Goal: Task Accomplishment & Management: Manage account settings

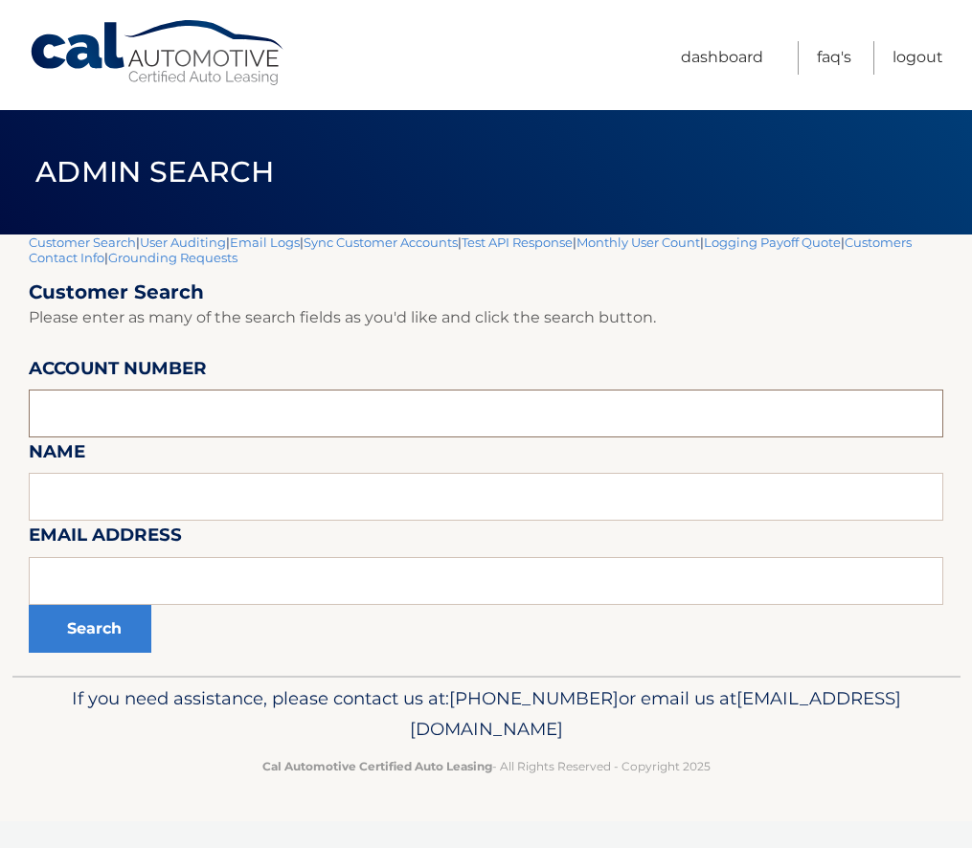
click at [138, 409] on input "text" at bounding box center [486, 414] width 914 height 48
type input "44455933388"
click at [29, 605] on button "Search" at bounding box center [90, 629] width 123 height 48
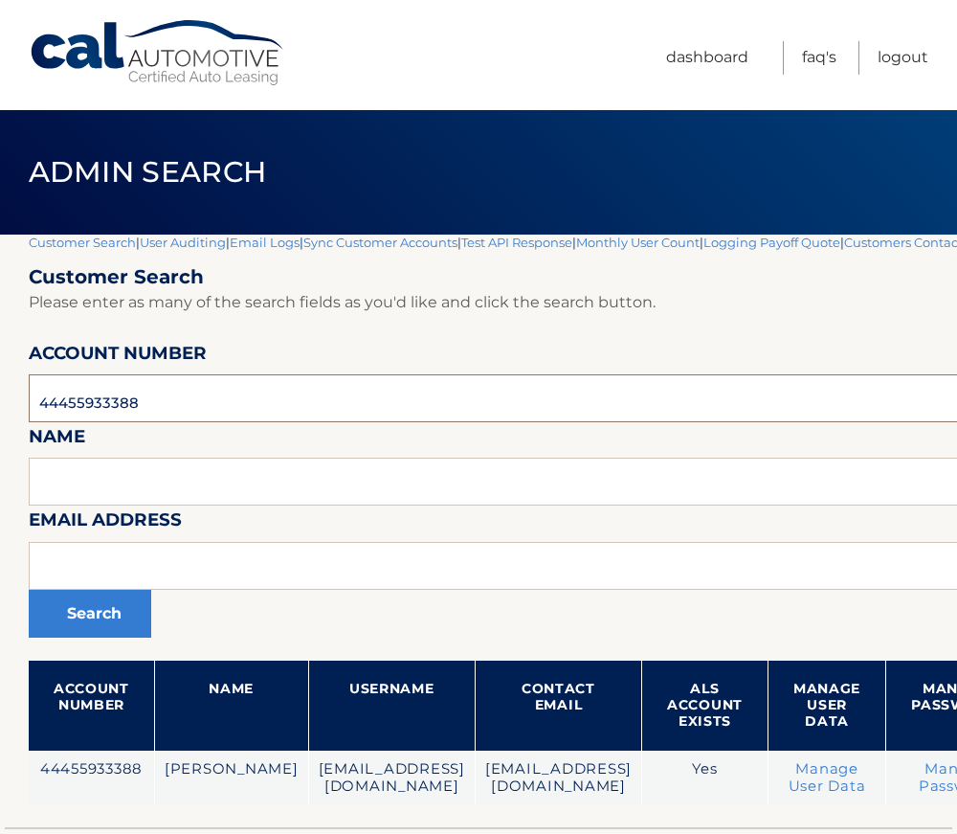
click at [93, 398] on input "44455933388" at bounding box center [631, 398] width 1204 height 48
paste input "750810"
type input "44455750810"
click at [97, 615] on button "Search" at bounding box center [90, 614] width 123 height 48
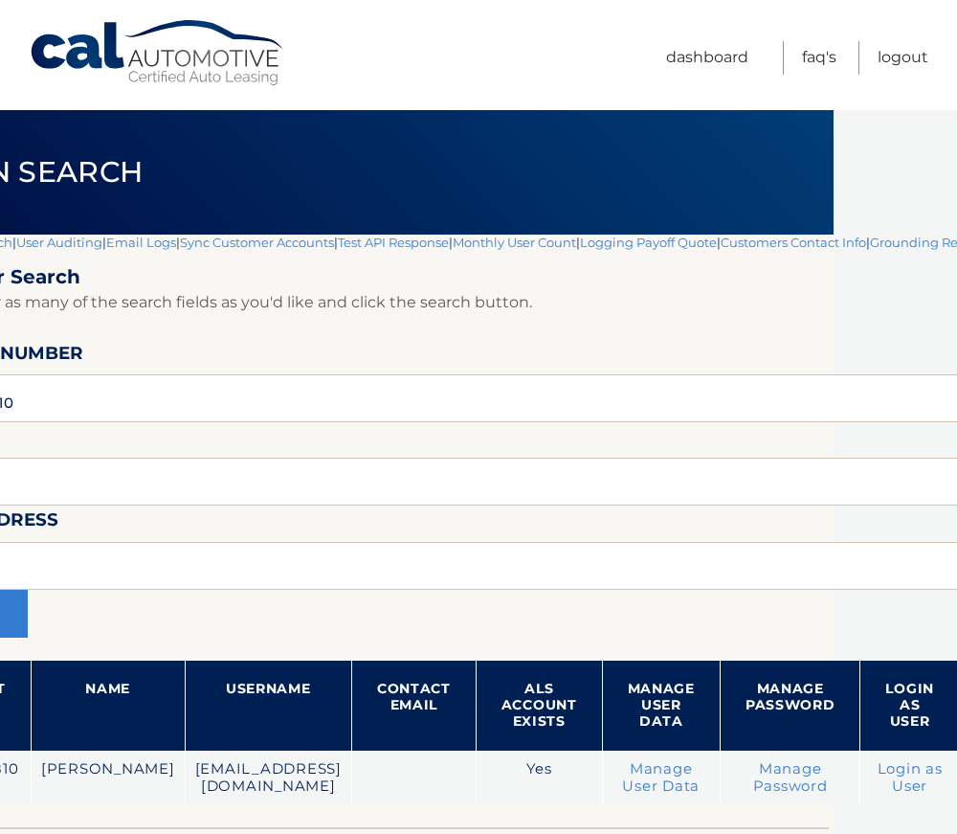
scroll to position [0, 316]
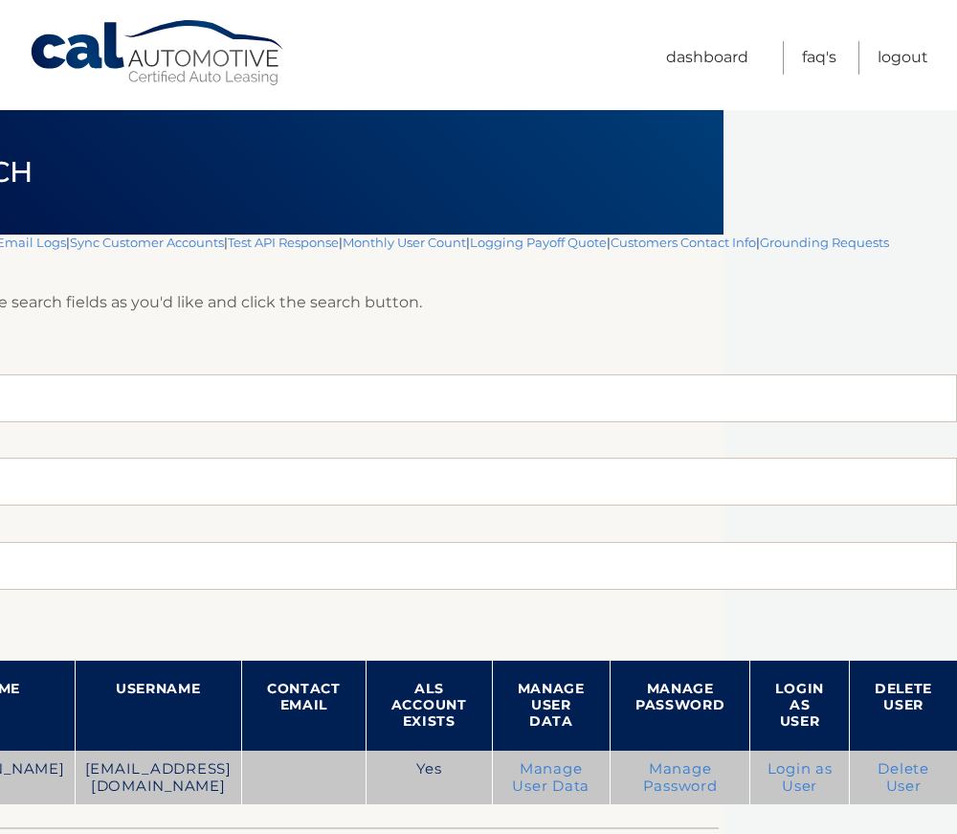
click at [791, 780] on link "Login as User" at bounding box center [800, 777] width 65 height 34
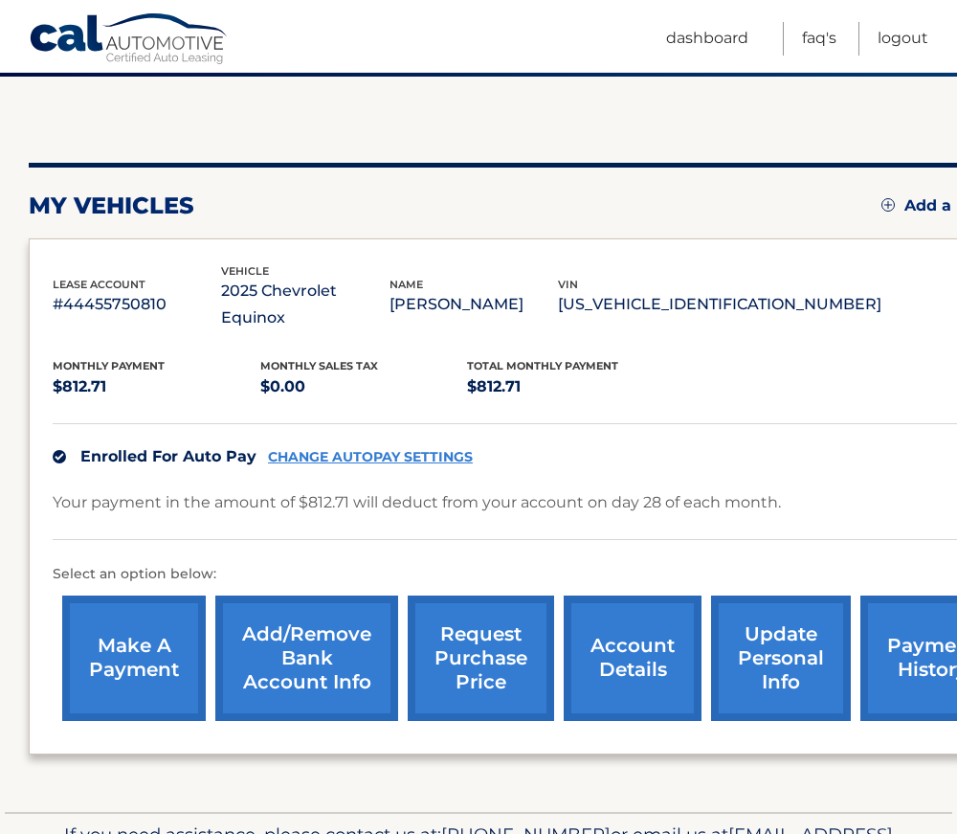
scroll to position [191, 0]
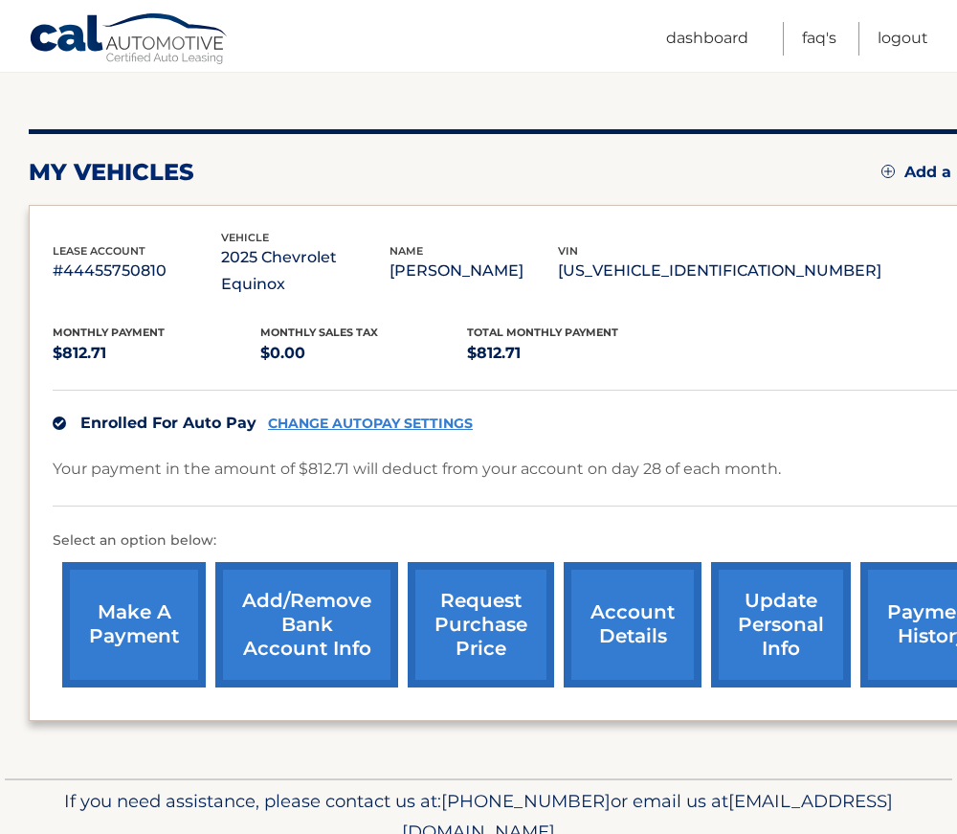
click at [773, 592] on link "update personal info" at bounding box center [781, 624] width 140 height 125
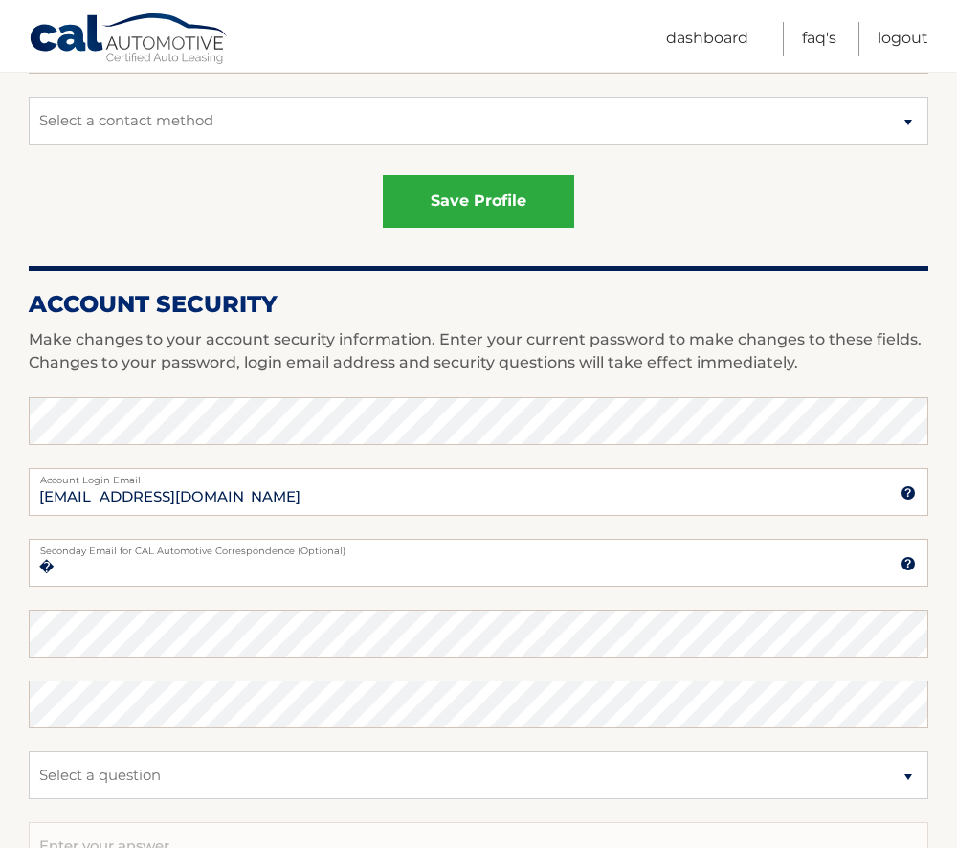
scroll to position [147, 0]
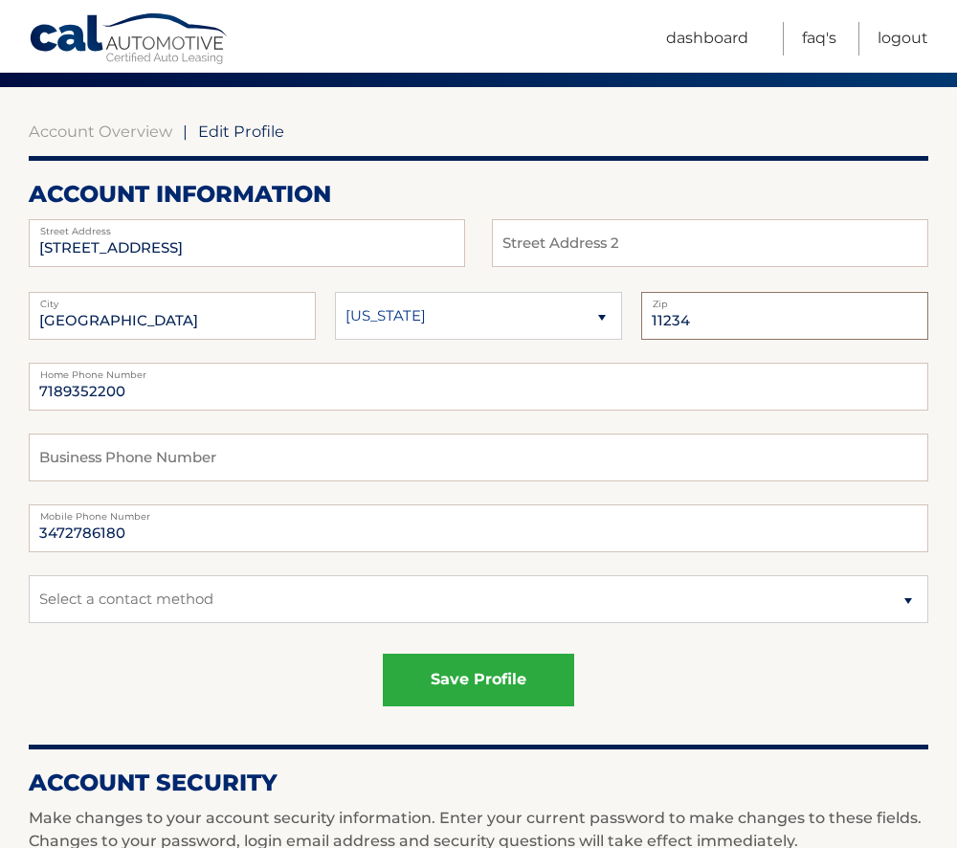
click at [708, 325] on input "11234" at bounding box center [784, 316] width 287 height 48
click at [659, 324] on input "11234" at bounding box center [784, 316] width 287 height 48
click at [698, 324] on input "11234" at bounding box center [784, 316] width 287 height 48
click at [671, 329] on input "11234" at bounding box center [784, 316] width 287 height 48
click at [720, 42] on link "Dashboard" at bounding box center [707, 39] width 82 height 34
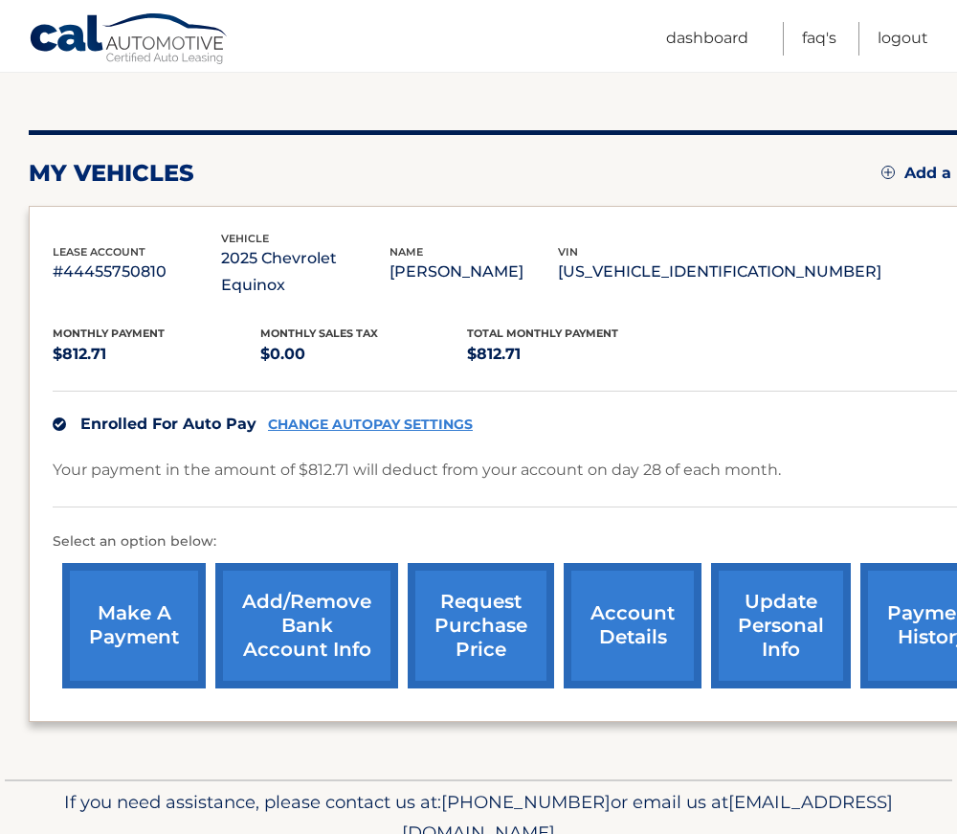
scroll to position [191, 0]
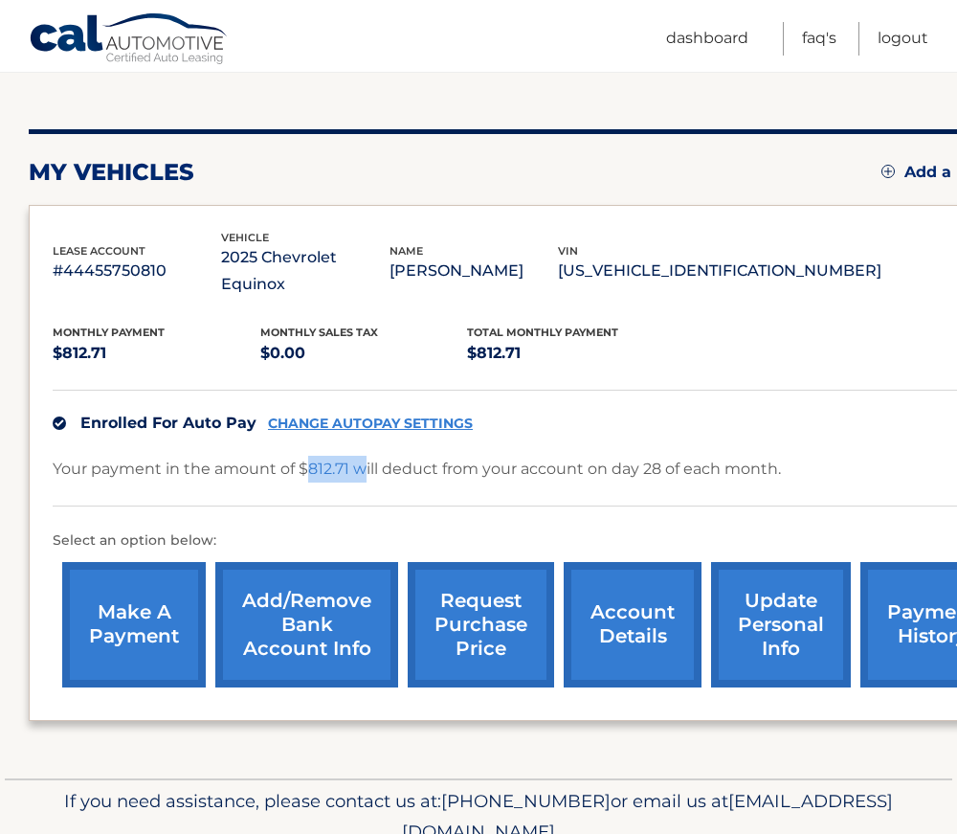
drag, startPoint x: 308, startPoint y: 441, endPoint x: 369, endPoint y: 448, distance: 60.7
click at [369, 456] on p "Your payment in the amount of $812.71 will deduct from your account on day 28 o…" at bounding box center [417, 469] width 728 height 27
click at [63, 260] on p "#44455750810" at bounding box center [137, 270] width 168 height 27
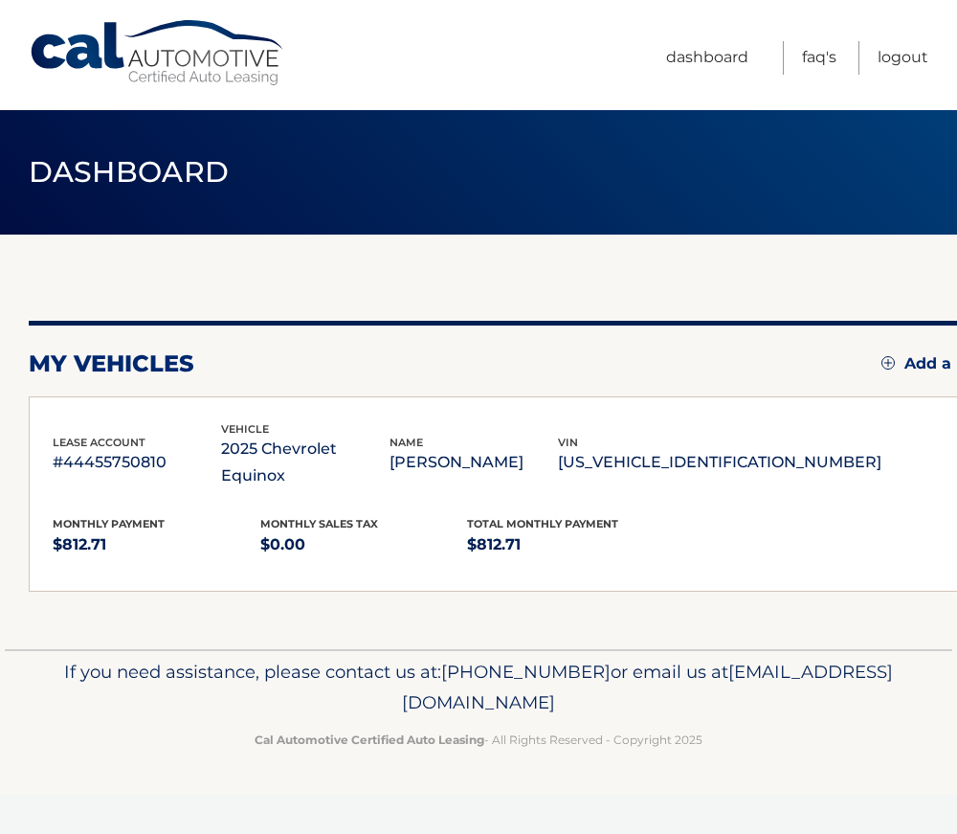
scroll to position [0, 0]
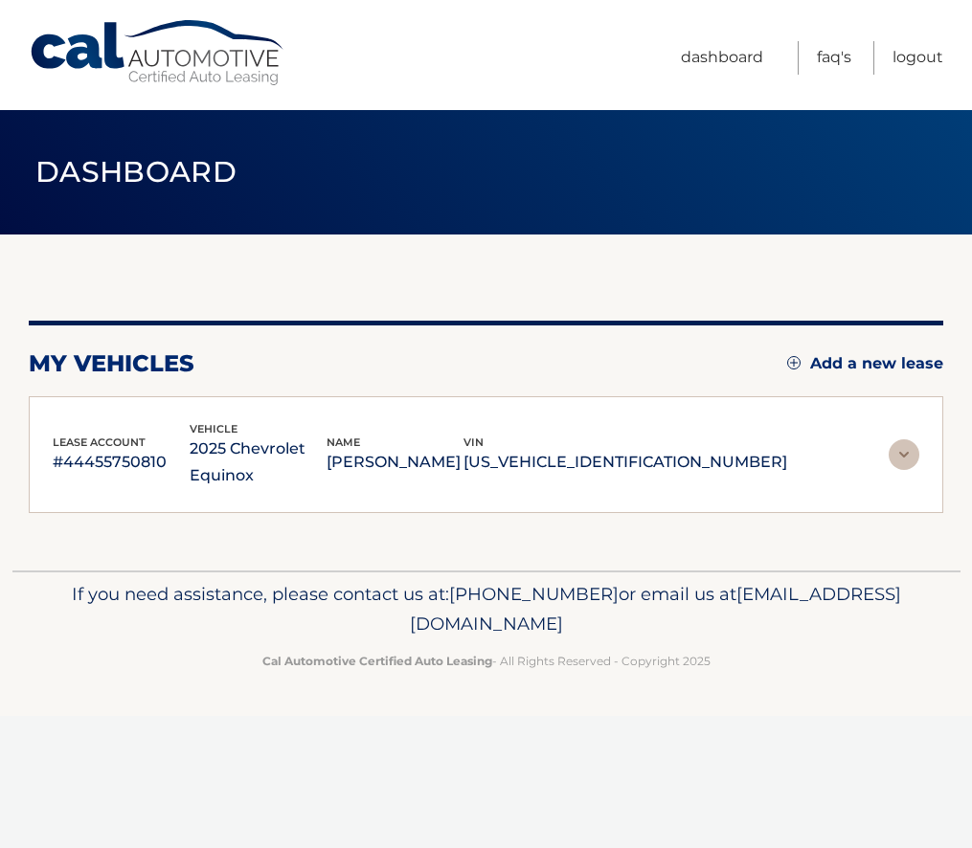
click at [123, 454] on p "#44455750810" at bounding box center [121, 462] width 137 height 27
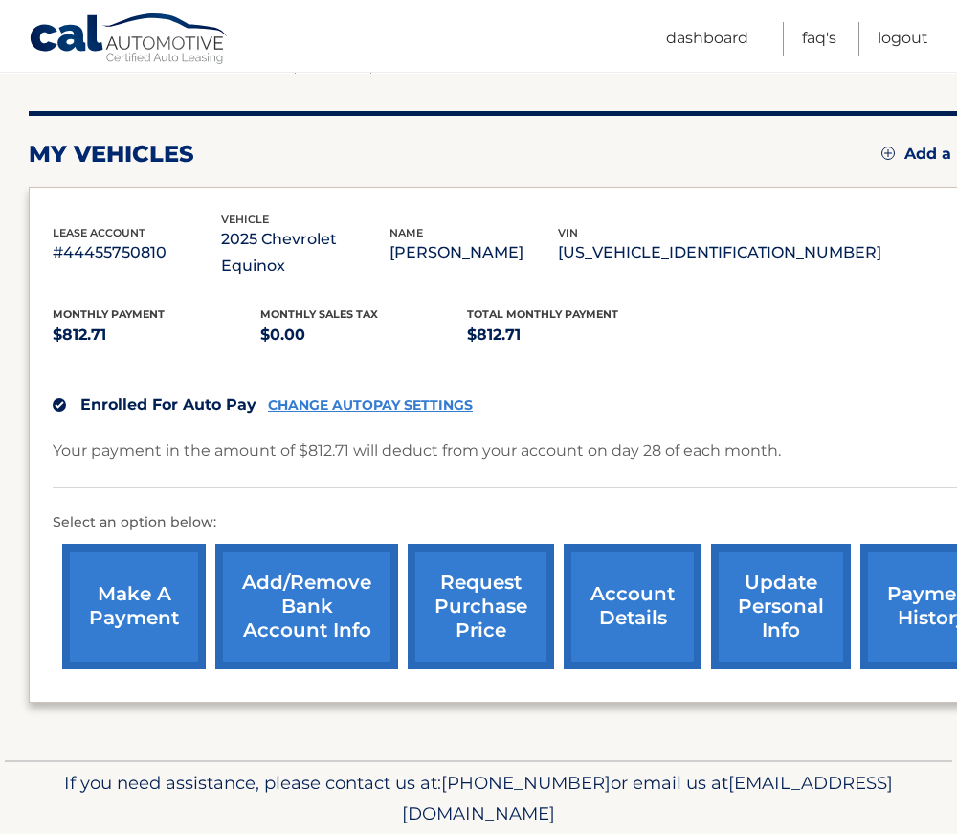
scroll to position [254, 0]
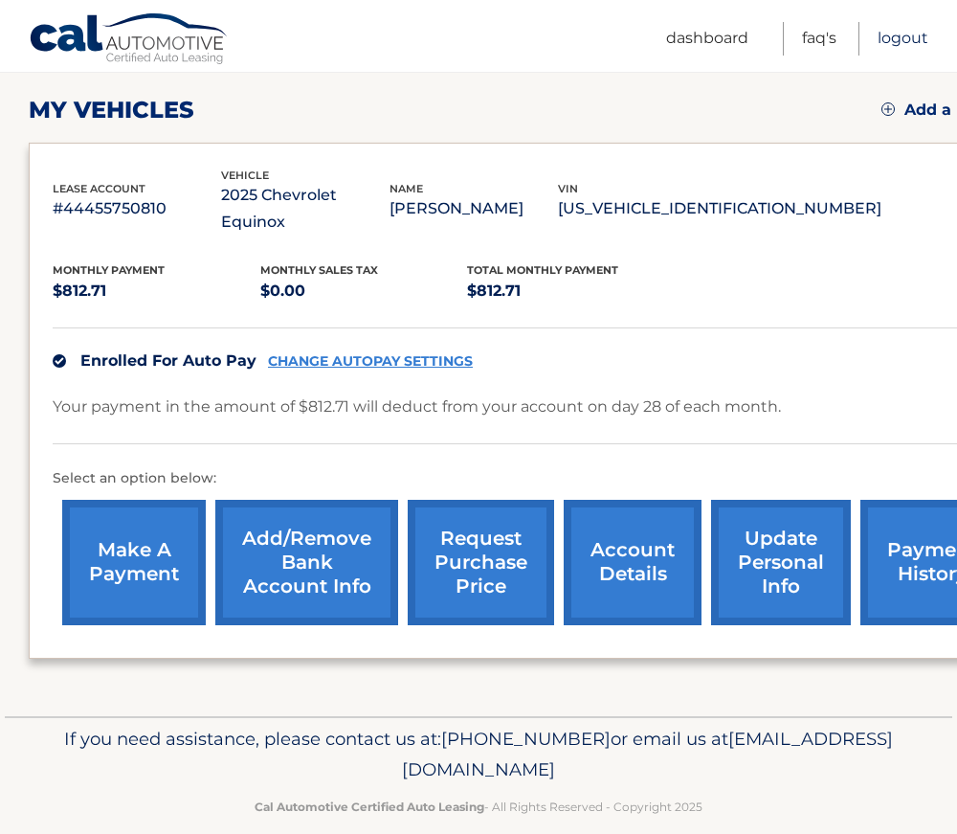
click at [907, 40] on link "Logout" at bounding box center [903, 39] width 51 height 34
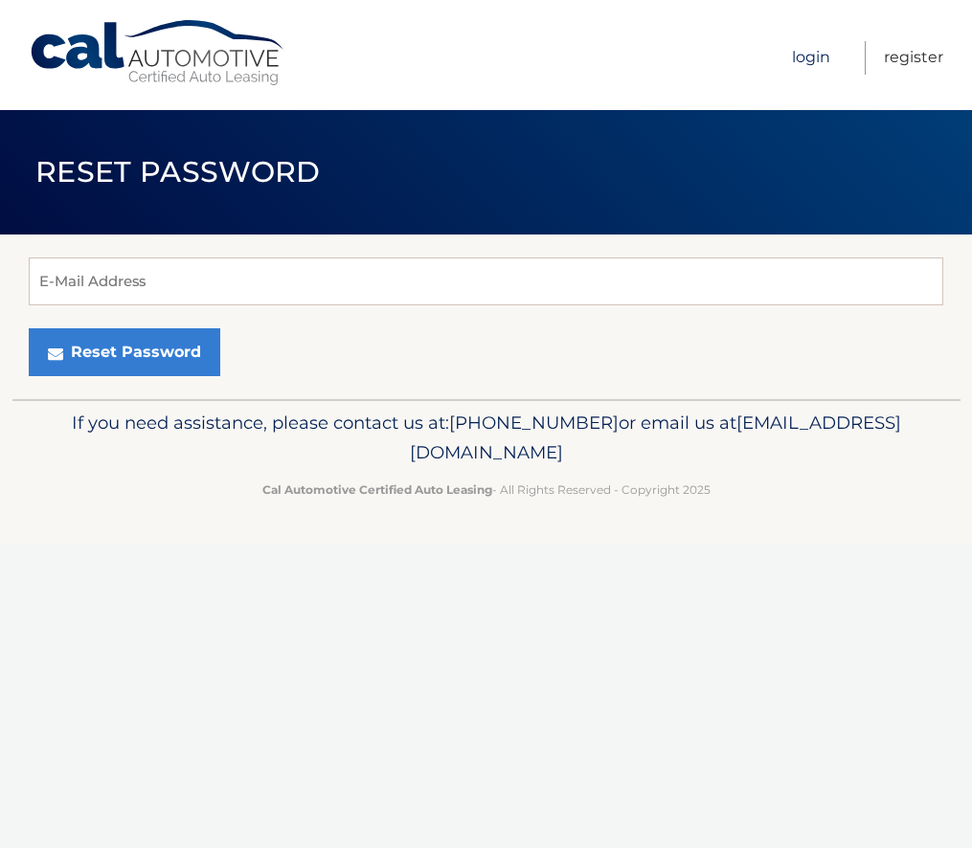
click at [809, 56] on link "Login" at bounding box center [811, 58] width 38 height 34
